Goal: Use online tool/utility: Utilize a website feature to perform a specific function

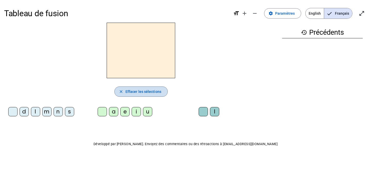
click at [141, 92] on span "Effacer les sélections" at bounding box center [143, 92] width 36 height 6
click at [120, 92] on mat-icon "close" at bounding box center [121, 91] width 5 height 5
click at [280, 13] on span "Paramètres" at bounding box center [285, 13] width 20 height 6
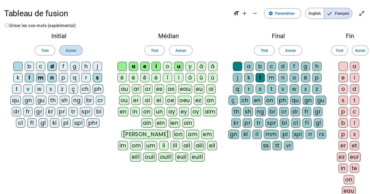
click at [71, 50] on span "Aucun" at bounding box center [71, 50] width 10 height 6
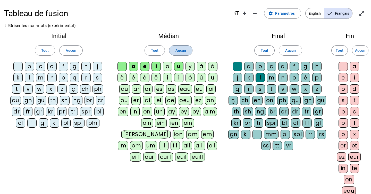
click at [182, 55] on span at bounding box center [180, 50] width 23 height 12
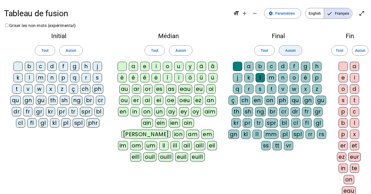
click at [292, 50] on span "Aucun" at bounding box center [290, 50] width 10 height 6
click at [364, 53] on span "Aucun" at bounding box center [360, 50] width 10 height 6
click at [14, 68] on div at bounding box center [17, 66] width 9 height 9
click at [119, 68] on div at bounding box center [121, 66] width 9 height 9
click at [234, 66] on div at bounding box center [237, 66] width 9 height 9
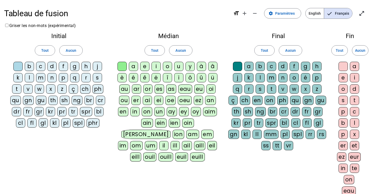
click at [344, 67] on div at bounding box center [342, 66] width 9 height 9
click at [96, 77] on div "s" at bounding box center [97, 77] width 9 height 9
click at [32, 67] on div "b" at bounding box center [29, 66] width 9 height 9
click at [30, 78] on div "l" at bounding box center [29, 77] width 9 height 9
click at [52, 66] on div "d" at bounding box center [51, 66] width 9 height 9
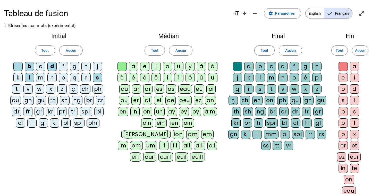
click at [16, 88] on div "t" at bounding box center [16, 88] width 9 height 9
click at [41, 78] on div "m" at bounding box center [40, 77] width 9 height 9
click at [52, 78] on div "n" at bounding box center [51, 77] width 9 height 9
click at [176, 67] on div "u" at bounding box center [178, 66] width 9 height 9
click at [133, 68] on div "a" at bounding box center [133, 66] width 9 height 9
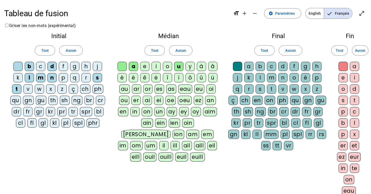
click at [145, 68] on div "e" at bounding box center [144, 66] width 9 height 9
click at [154, 68] on div "i" at bounding box center [155, 66] width 9 height 9
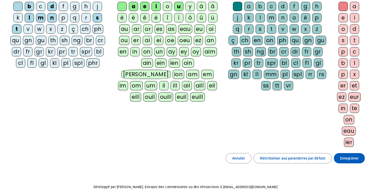
scroll to position [62, 0]
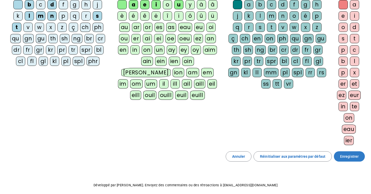
click at [349, 160] on span at bounding box center [349, 156] width 31 height 12
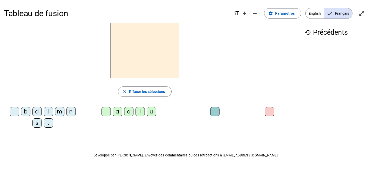
click at [39, 123] on div "s" at bounding box center [36, 122] width 9 height 9
click at [150, 113] on div "u" at bounding box center [151, 111] width 9 height 9
click at [27, 111] on div "b" at bounding box center [25, 111] width 9 height 9
click at [48, 112] on div "l" at bounding box center [48, 111] width 9 height 9
click at [36, 112] on div "d" at bounding box center [36, 111] width 9 height 9
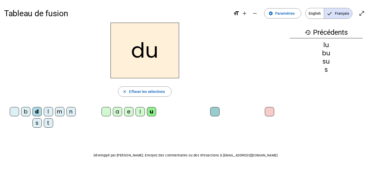
click at [49, 122] on div "t" at bounding box center [48, 122] width 9 height 9
click at [120, 114] on div "a" at bounding box center [117, 111] width 9 height 9
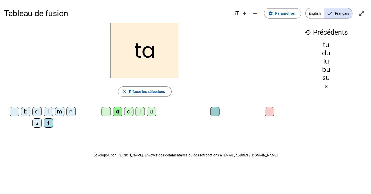
click at [38, 123] on div "s" at bounding box center [36, 122] width 9 height 9
click at [62, 111] on div "m" at bounding box center [59, 111] width 9 height 9
click at [47, 110] on div "l" at bounding box center [48, 111] width 9 height 9
click at [127, 112] on div "e" at bounding box center [128, 111] width 9 height 9
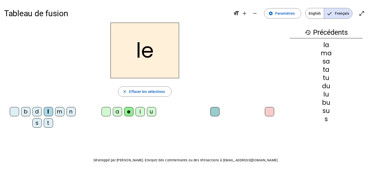
click at [36, 121] on div "s" at bounding box center [36, 122] width 9 height 9
click at [142, 114] on div "i" at bounding box center [139, 111] width 9 height 9
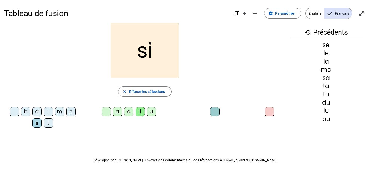
click at [68, 109] on div "n" at bounding box center [70, 111] width 9 height 9
